Goal: Obtain resource: Obtain resource

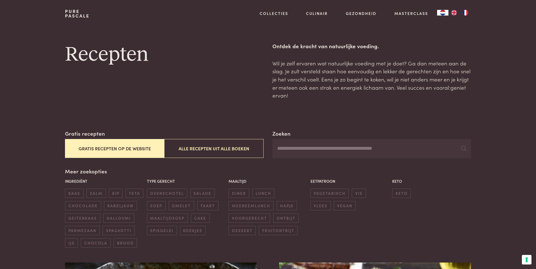
click at [123, 149] on button "Gratis recepten op de website" at bounding box center [114, 148] width 99 height 19
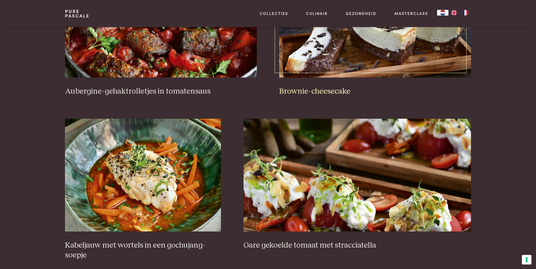
scroll to position [327, 0]
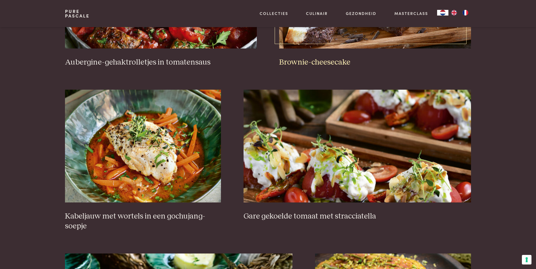
click at [313, 60] on h3 "Brownie-cheesecake" at bounding box center [374, 63] width 191 height 10
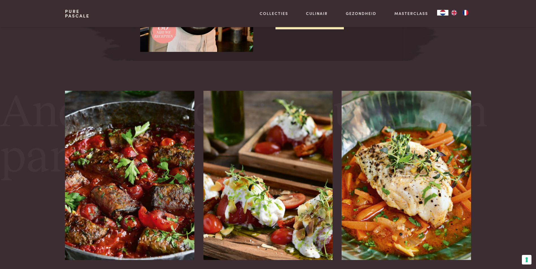
scroll to position [932, 0]
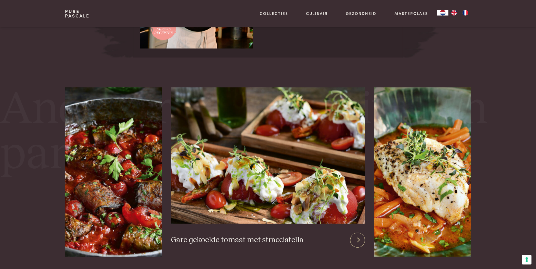
click at [247, 181] on img at bounding box center [268, 156] width 194 height 136
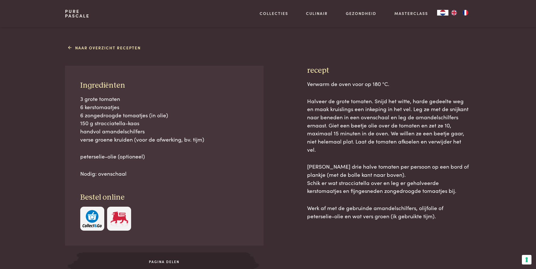
scroll to position [226, 0]
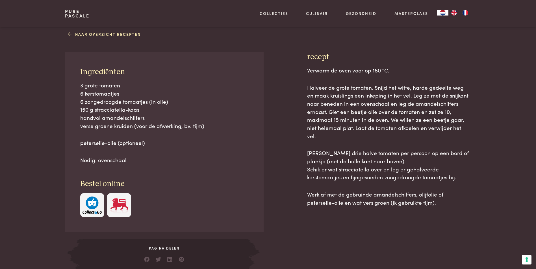
click at [118, 204] on img at bounding box center [119, 205] width 19 height 17
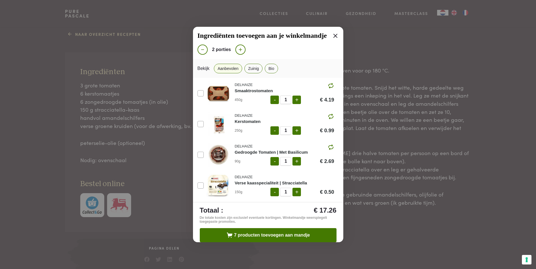
click at [219, 184] on img at bounding box center [218, 186] width 24 height 24
click at [215, 179] on img at bounding box center [218, 186] width 24 height 24
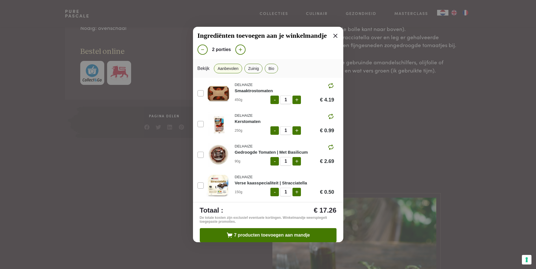
scroll to position [367, 0]
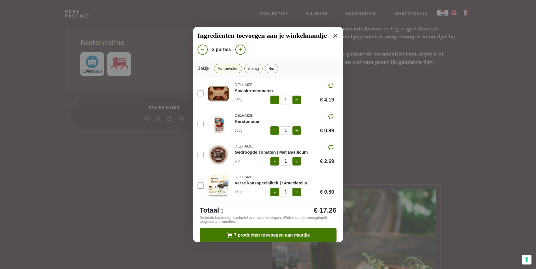
click at [326, 37] on span "Ingrediënten toevoegen aan je winkelmandje" at bounding box center [261, 36] width 129 height 8
click at [332, 38] on icon at bounding box center [335, 35] width 7 height 7
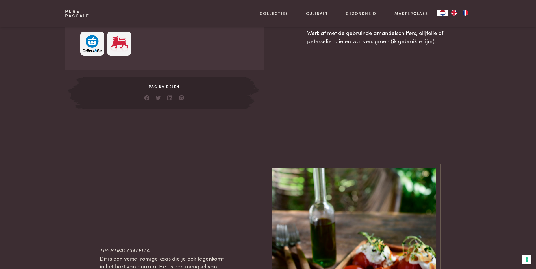
scroll to position [282, 0]
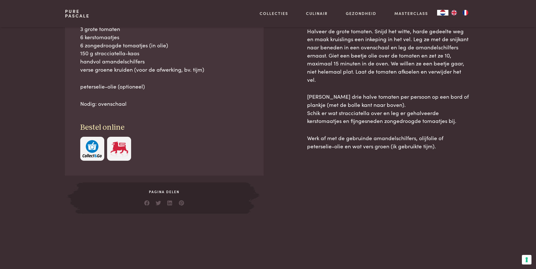
click at [116, 149] on img at bounding box center [119, 148] width 19 height 17
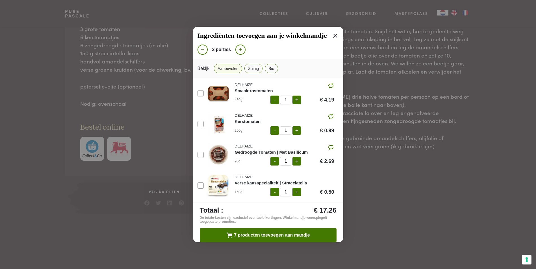
click at [87, 149] on div "Ingrediënten toevoegen aan je winkelmandje 2 porties Bekijk Aanbevolen Zuinig B…" at bounding box center [268, 134] width 536 height 269
click at [329, 33] on div "Ingrediënten toevoegen aan je winkelmandje" at bounding box center [267, 36] width 141 height 8
click at [333, 36] on icon at bounding box center [335, 36] width 4 height 4
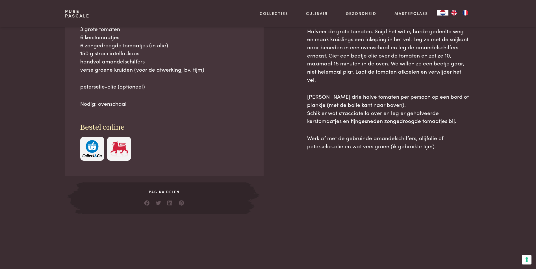
click at [96, 146] on img "button" at bounding box center [91, 148] width 19 height 17
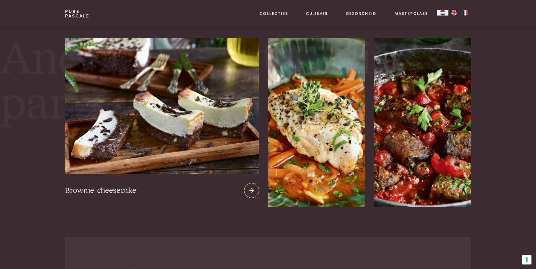
scroll to position [988, 0]
